Goal: Task Accomplishment & Management: Manage account settings

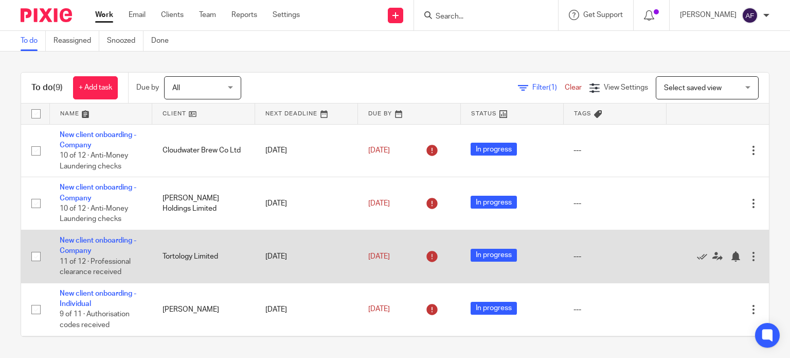
scroll to position [288, 0]
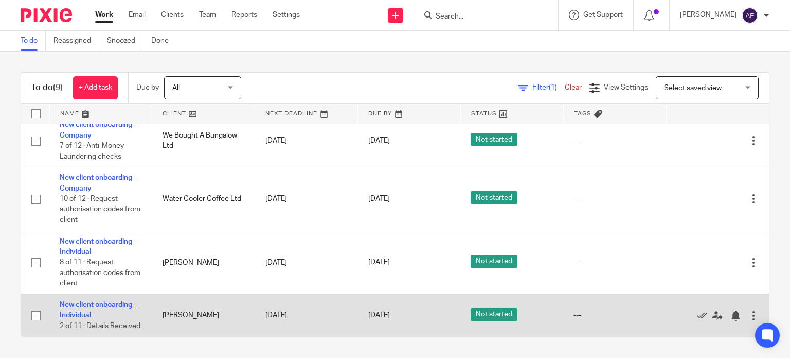
click at [74, 301] on link "New client onboarding - Individual" at bounding box center [98, 309] width 77 height 17
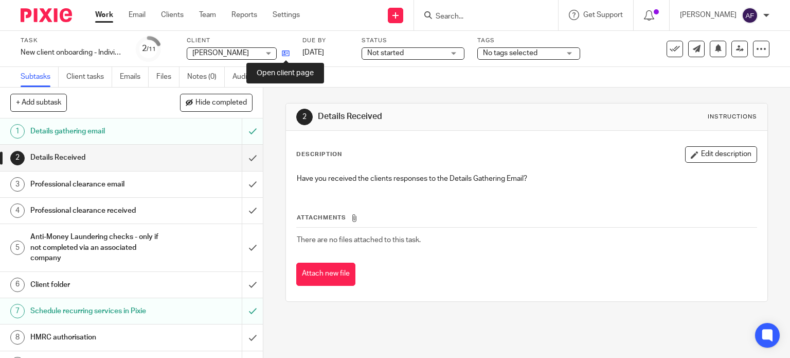
click at [288, 51] on icon at bounding box center [286, 53] width 8 height 8
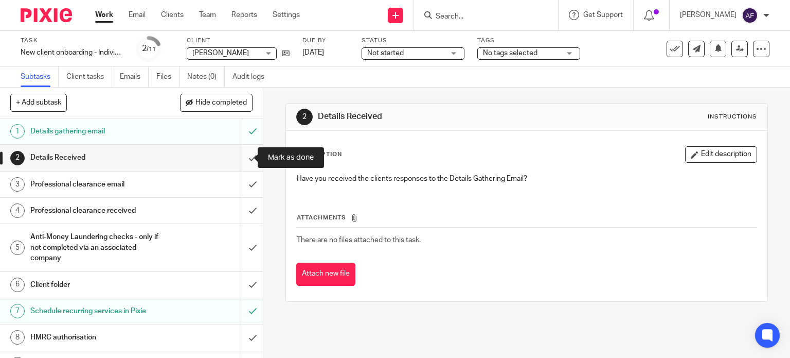
click at [245, 160] on input "submit" at bounding box center [131, 158] width 263 height 26
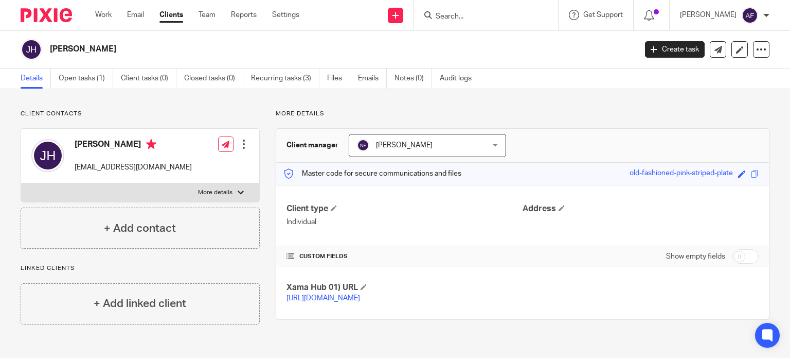
drag, startPoint x: 0, startPoint y: 0, endPoint x: 288, endPoint y: 51, distance: 292.7
click at [288, 51] on h2 "[PERSON_NAME]" at bounding box center [282, 49] width 464 height 11
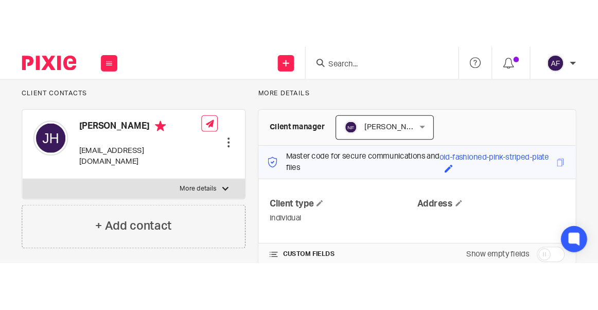
scroll to position [70, 0]
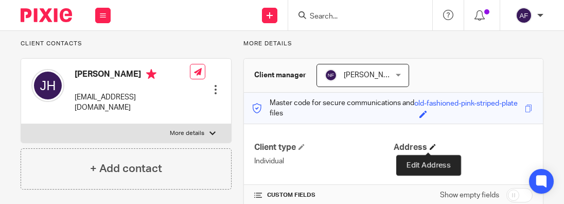
click at [430, 147] on span at bounding box center [433, 147] width 6 height 6
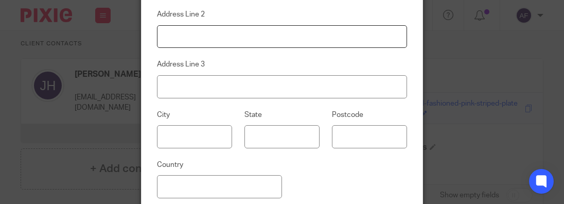
click at [322, 34] on input at bounding box center [282, 36] width 250 height 23
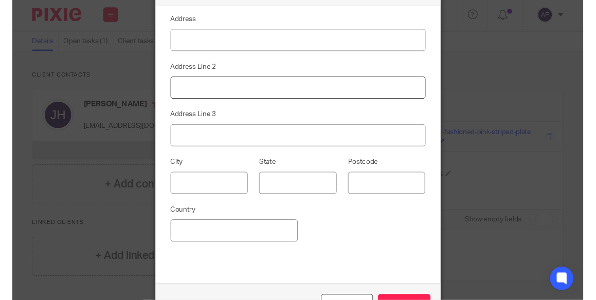
scroll to position [49, 0]
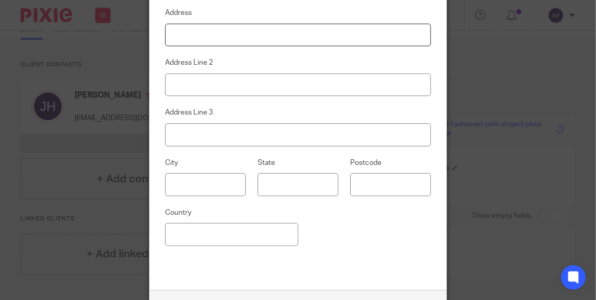
click at [235, 40] on input at bounding box center [298, 35] width 267 height 23
type input "44 Long Lane"
type input "Farndon"
type input "Newark"
type input "Nottinghamshire"
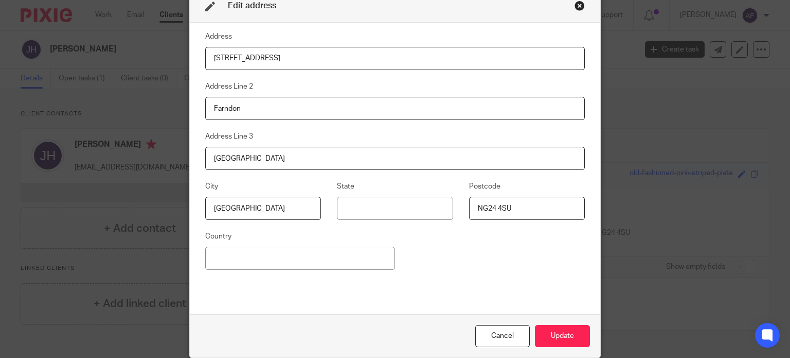
scroll to position [4, 0]
type input "NG24 4SU"
click at [558, 341] on button "Update" at bounding box center [562, 337] width 55 height 22
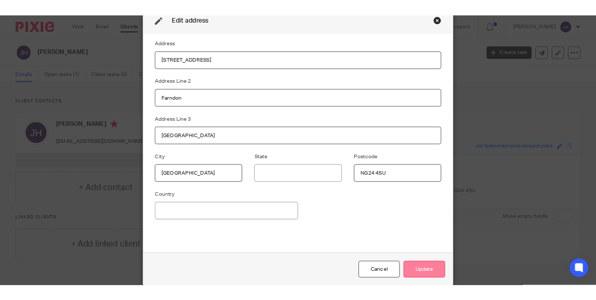
scroll to position [2, 0]
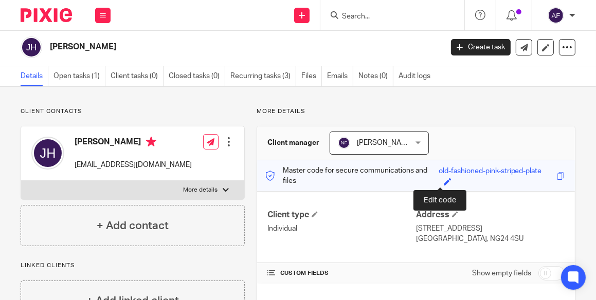
click at [444, 181] on span at bounding box center [448, 182] width 8 height 8
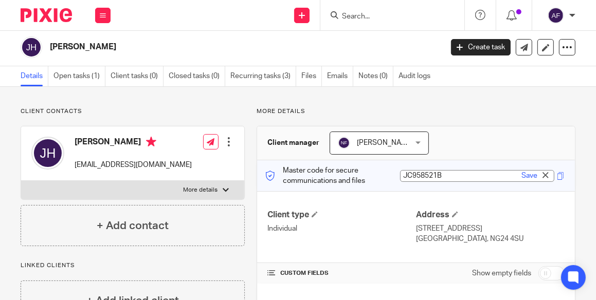
click at [415, 175] on input "JC958521B" at bounding box center [477, 176] width 154 height 12
type input "JC958521B"
click at [522, 178] on link "Save" at bounding box center [530, 176] width 16 height 10
type input "JC958521B"
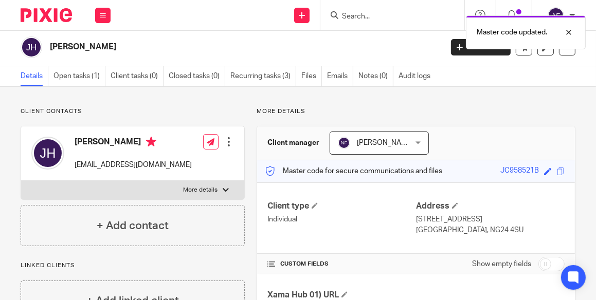
scroll to position [70, 0]
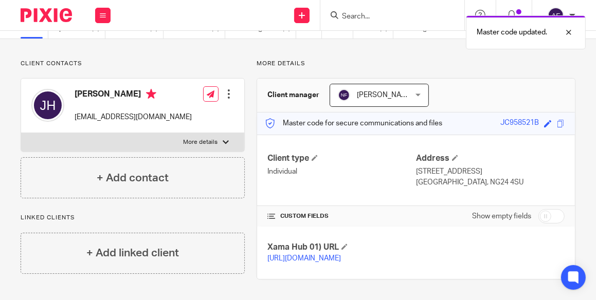
click at [546, 209] on input "checkbox" at bounding box center [552, 216] width 26 height 14
checkbox input "true"
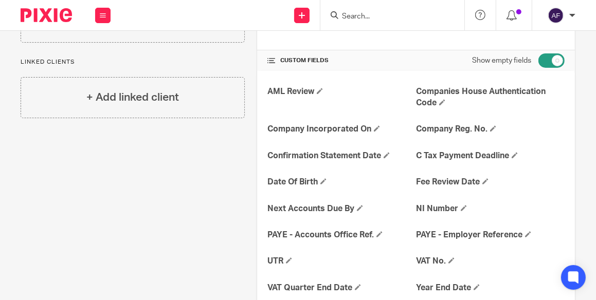
scroll to position [206, 0]
click at [288, 259] on span at bounding box center [289, 260] width 6 height 6
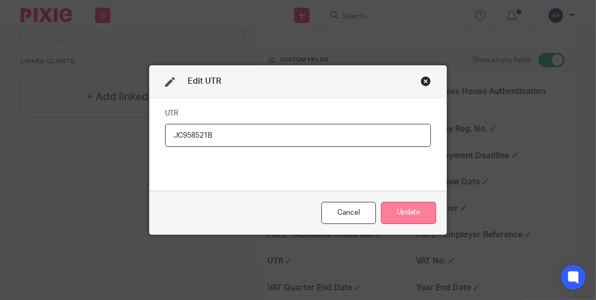
type input "JC958521B"
click at [401, 207] on button "Update" at bounding box center [408, 213] width 55 height 22
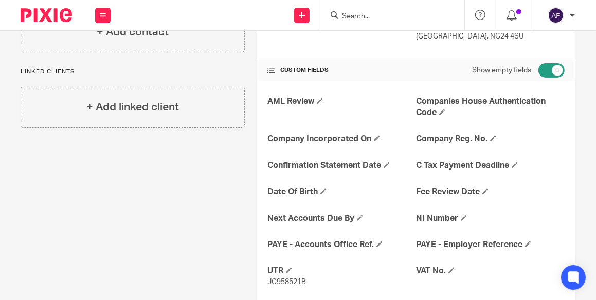
scroll to position [198, 0]
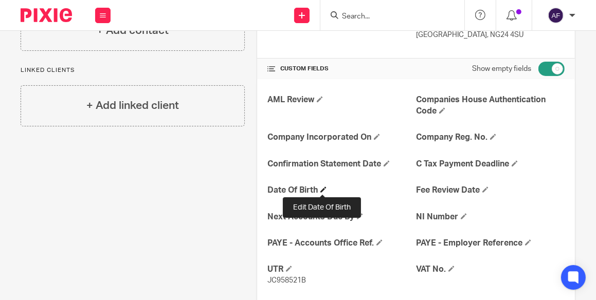
click at [321, 188] on span at bounding box center [324, 190] width 6 height 6
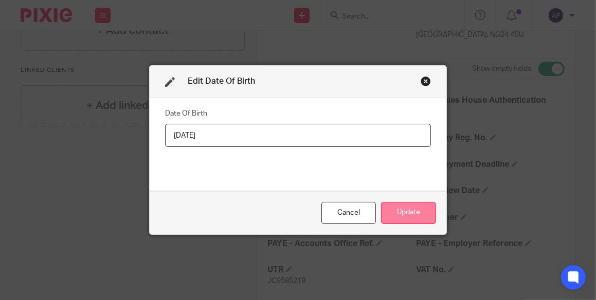
type input "[DATE]"
click at [391, 211] on button "Update" at bounding box center [408, 213] width 55 height 22
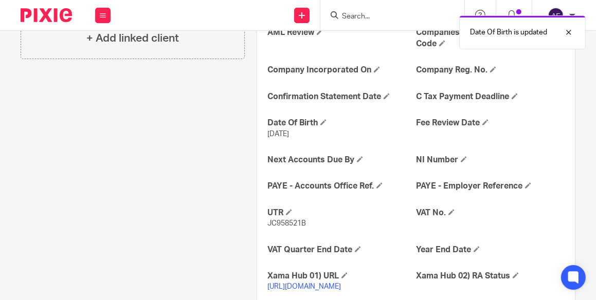
scroll to position [266, 0]
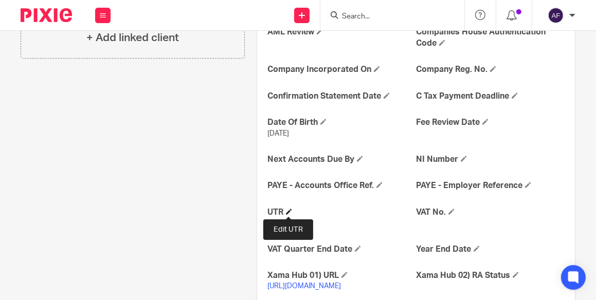
click at [291, 213] on span at bounding box center [289, 212] width 6 height 6
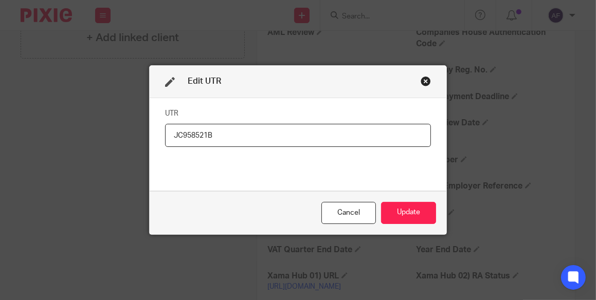
click at [193, 137] on input "JC958521B" at bounding box center [298, 135] width 267 height 23
type input "7191761620"
click at [381, 211] on button "Update" at bounding box center [408, 213] width 55 height 22
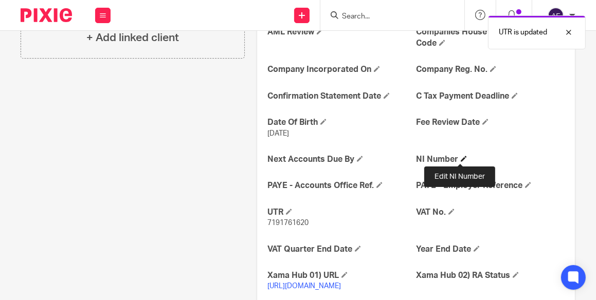
click at [461, 161] on span at bounding box center [464, 159] width 6 height 6
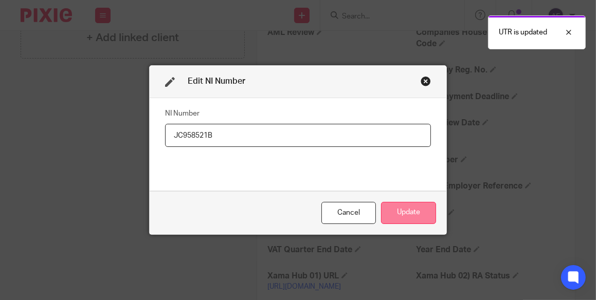
type input "JC958521B"
click at [392, 211] on button "Update" at bounding box center [408, 213] width 55 height 22
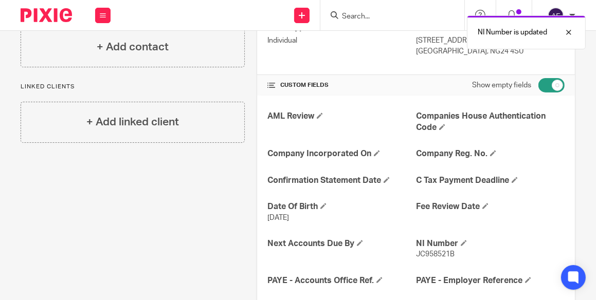
scroll to position [164, 0]
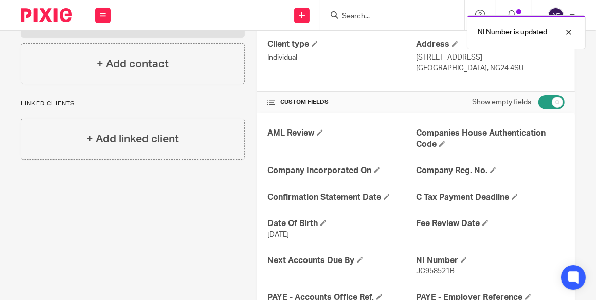
click at [539, 102] on input "checkbox" at bounding box center [552, 102] width 26 height 14
checkbox input "false"
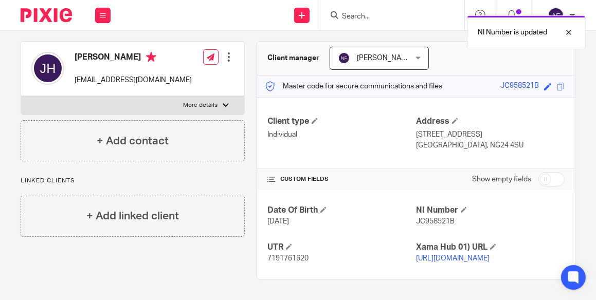
scroll to position [107, 0]
click at [225, 52] on div at bounding box center [229, 57] width 10 height 10
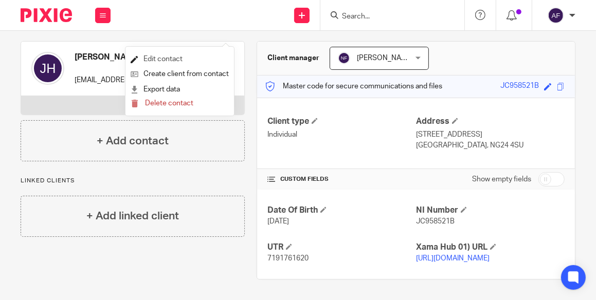
click at [173, 61] on link "Edit contact" at bounding box center [180, 59] width 98 height 15
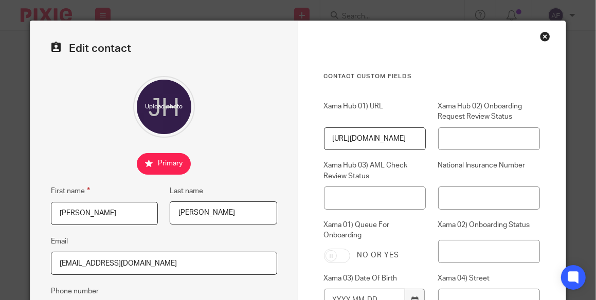
scroll to position [70, 0]
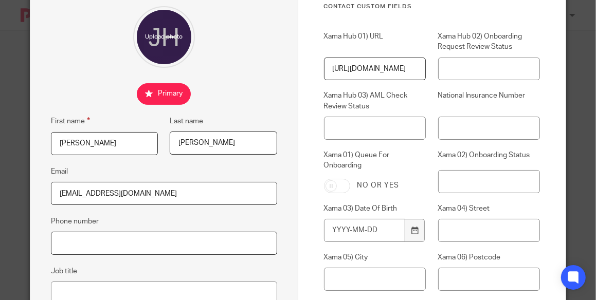
click at [136, 237] on input "Phone number" at bounding box center [164, 243] width 226 height 23
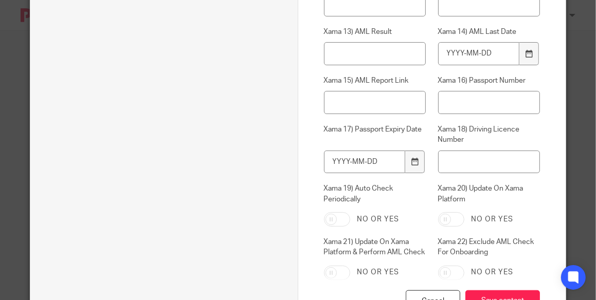
scroll to position [581, 0]
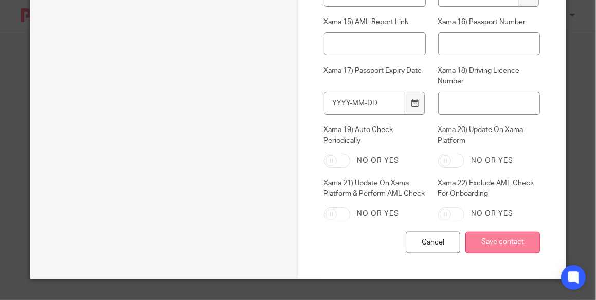
type input "07816444389"
click at [494, 240] on input "Save contact" at bounding box center [503, 243] width 75 height 22
click at [500, 239] on input "Save contact" at bounding box center [503, 243] width 75 height 22
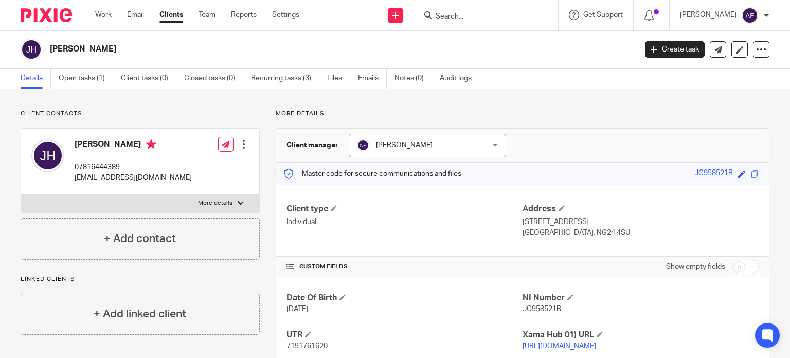
scroll to position [39, 0]
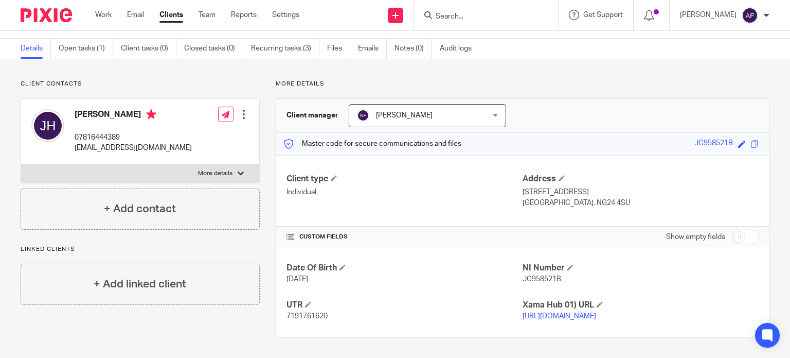
click at [315, 300] on span "7191761620" at bounding box center [307, 315] width 41 height 7
copy span "7191761620"
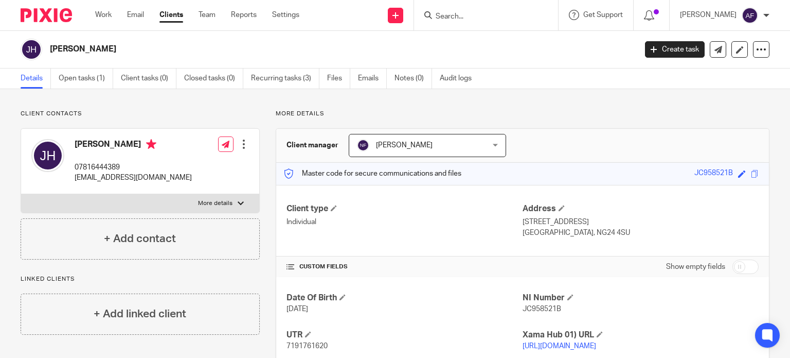
click at [87, 47] on h2 "[PERSON_NAME]" at bounding box center [282, 49] width 464 height 11
copy main "[PERSON_NAME] Create task Update from Companies House Export data Merge Archive…"
click at [549, 300] on link "[URL][DOMAIN_NAME]" at bounding box center [560, 345] width 74 height 7
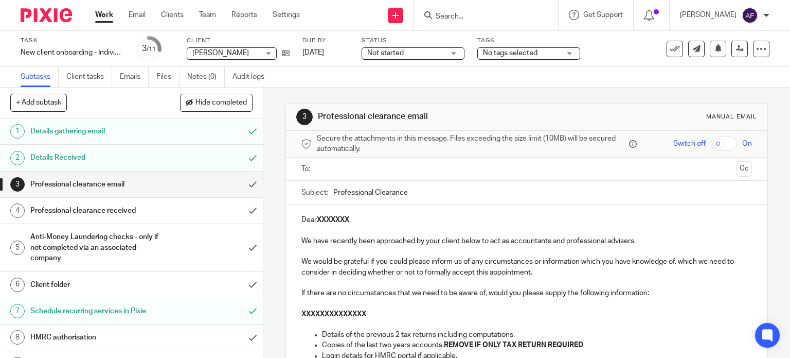
click at [447, 192] on input "Professional Clearance" at bounding box center [542, 192] width 419 height 23
type input "Professional Clearance - [PERSON_NAME]"
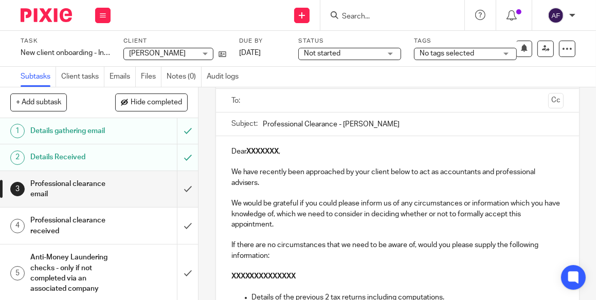
scroll to position [72, 0]
click at [311, 95] on input "text" at bounding box center [398, 101] width 294 height 12
type input "p"
type input "paulbird@wrightvigar.co.uk"
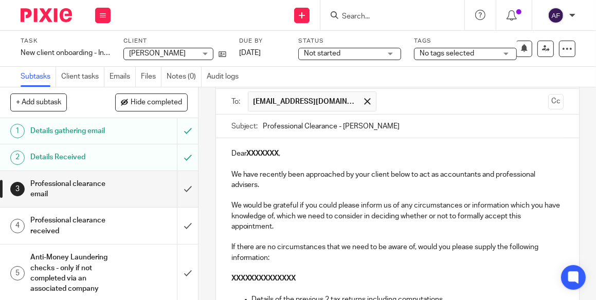
click at [289, 153] on p "Dear XXXXXXX ," at bounding box center [398, 154] width 332 height 10
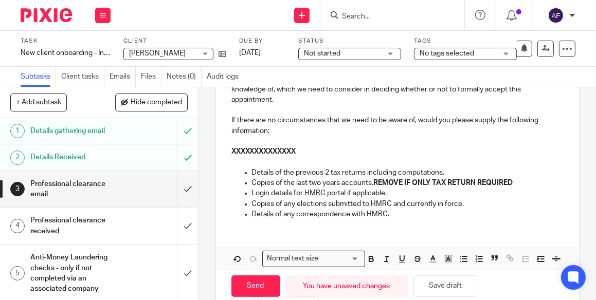
scroll to position [206, 0]
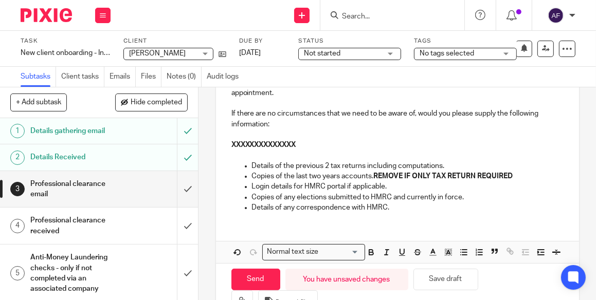
click at [308, 145] on p "XXXXXXXXXXXXXX" at bounding box center [398, 145] width 332 height 10
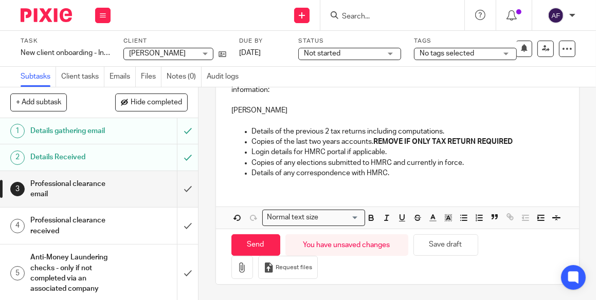
scroll to position [253, 0]
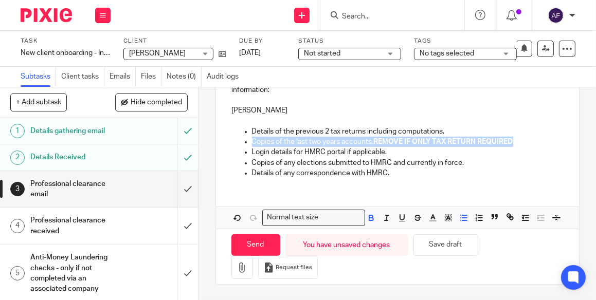
drag, startPoint x: 247, startPoint y: 132, endPoint x: 515, endPoint y: 128, distance: 267.6
click at [515, 137] on ul "Copies of the last two years accounts. REMOVE IF ONLY TAX RETURN REQUIRED" at bounding box center [398, 142] width 332 height 10
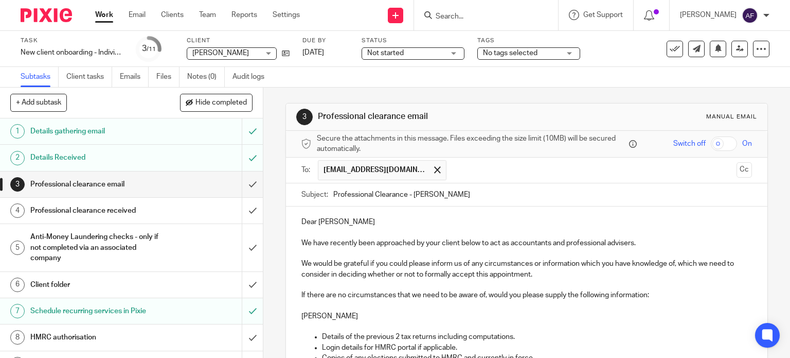
scroll to position [114, 0]
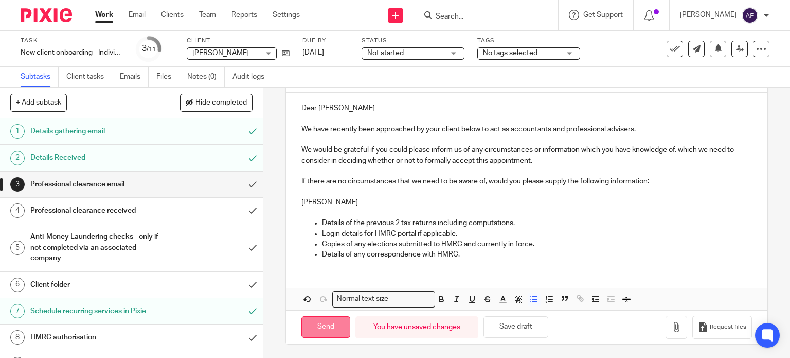
click at [326, 331] on input "Send" at bounding box center [326, 327] width 49 height 22
type input "Sent"
